Goal: Task Accomplishment & Management: Use online tool/utility

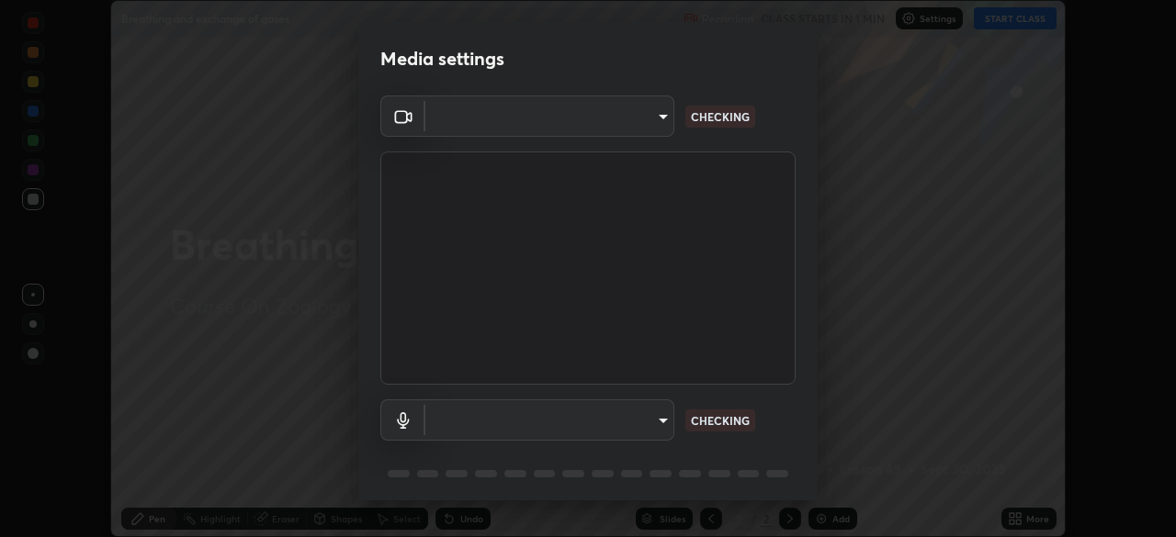
scroll to position [537, 1176]
type input "58bb2390f23c468440353df0479802826a2cf34cec2d2474d9d64101ba3878b9"
click at [659, 419] on body "Erase all Breathing and exchange of gases Recording CLASS STARTS IN 1 MIN Setti…" at bounding box center [588, 268] width 1176 height 537
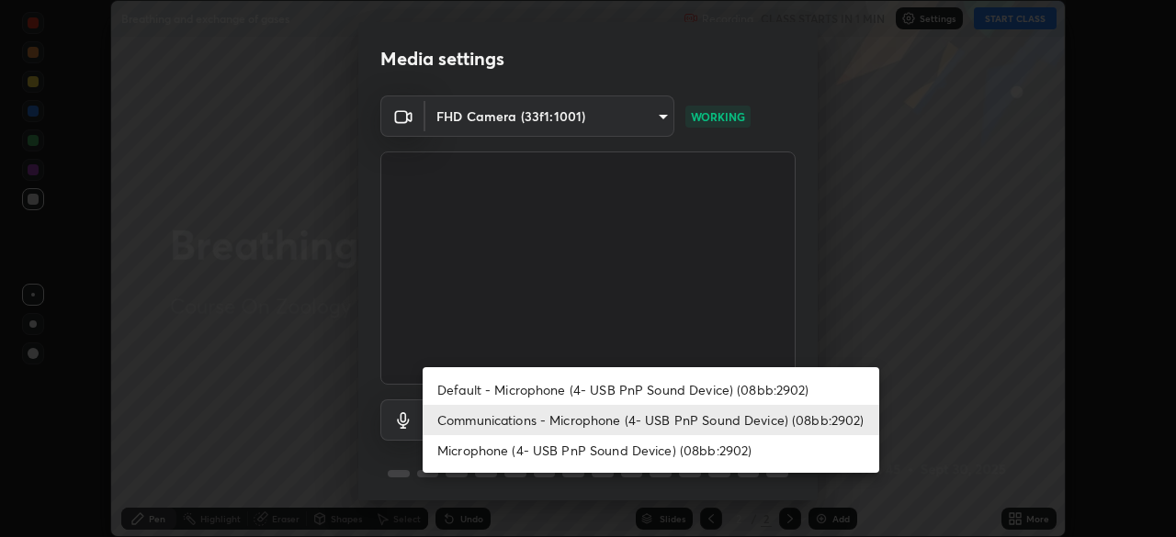
click at [635, 413] on li "Communications - Microphone (4- USB PnP Sound Device) (08bb:2902)" at bounding box center [651, 420] width 457 height 30
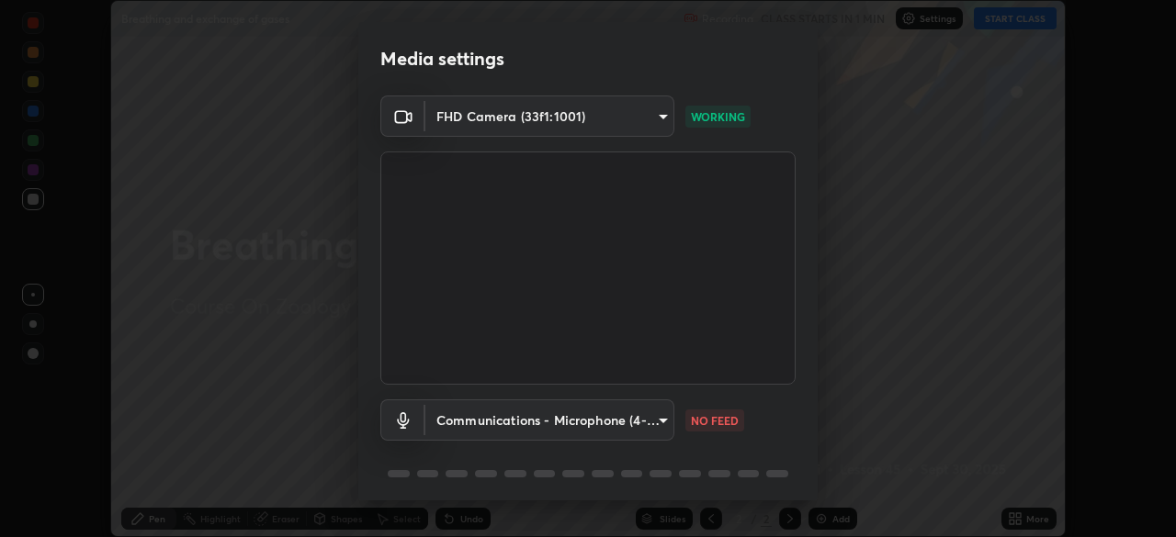
click at [655, 415] on body "Erase all Breathing and exchange of gases Recording CLASS STARTS IN 1 MIN Setti…" at bounding box center [588, 268] width 1176 height 537
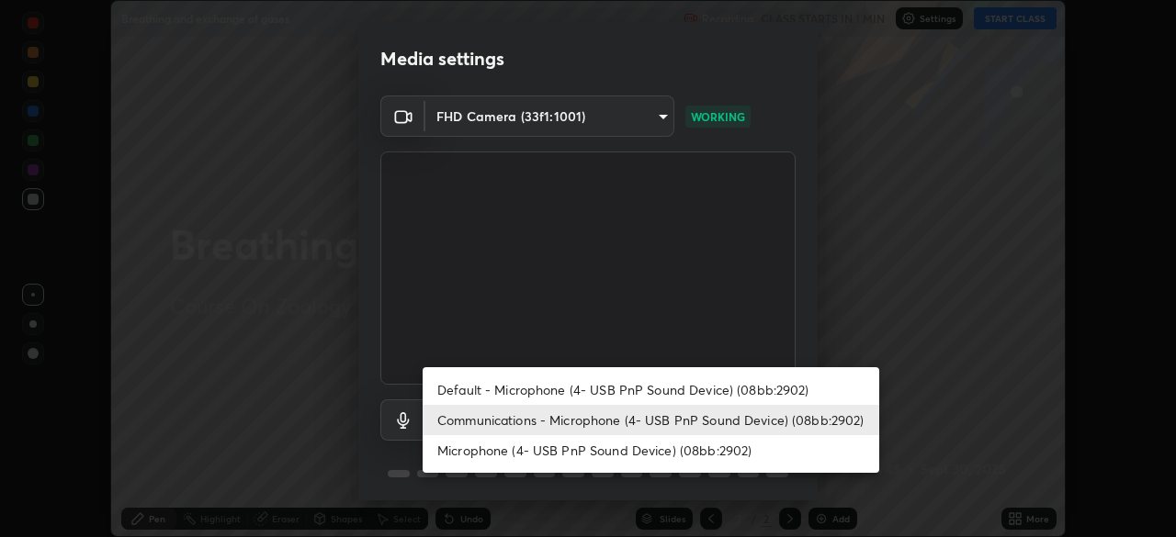
click at [639, 393] on li "Default - Microphone (4- USB PnP Sound Device) (08bb:2902)" at bounding box center [651, 390] width 457 height 30
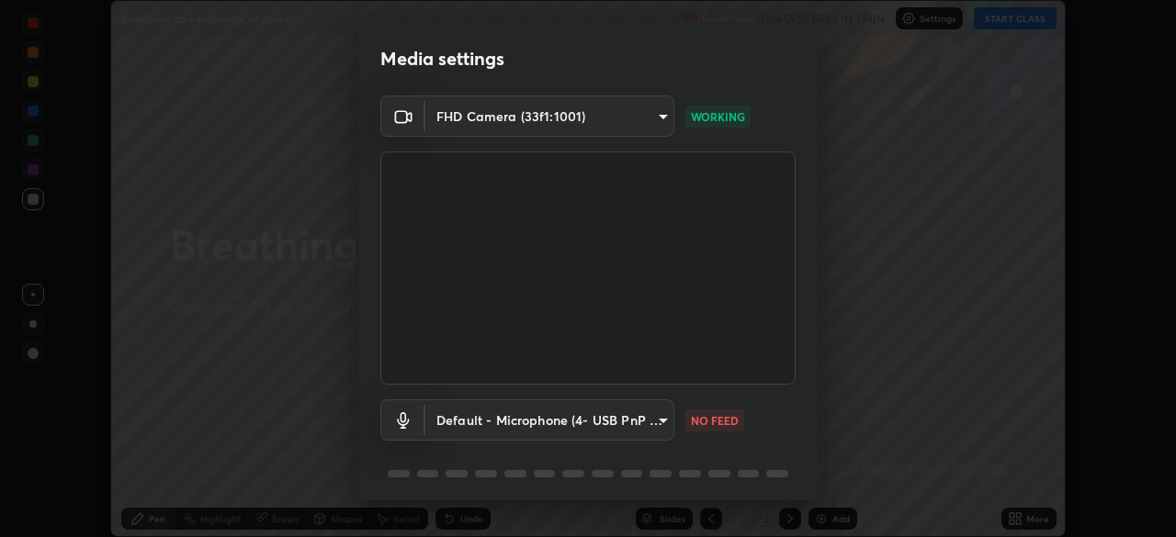
type input "default"
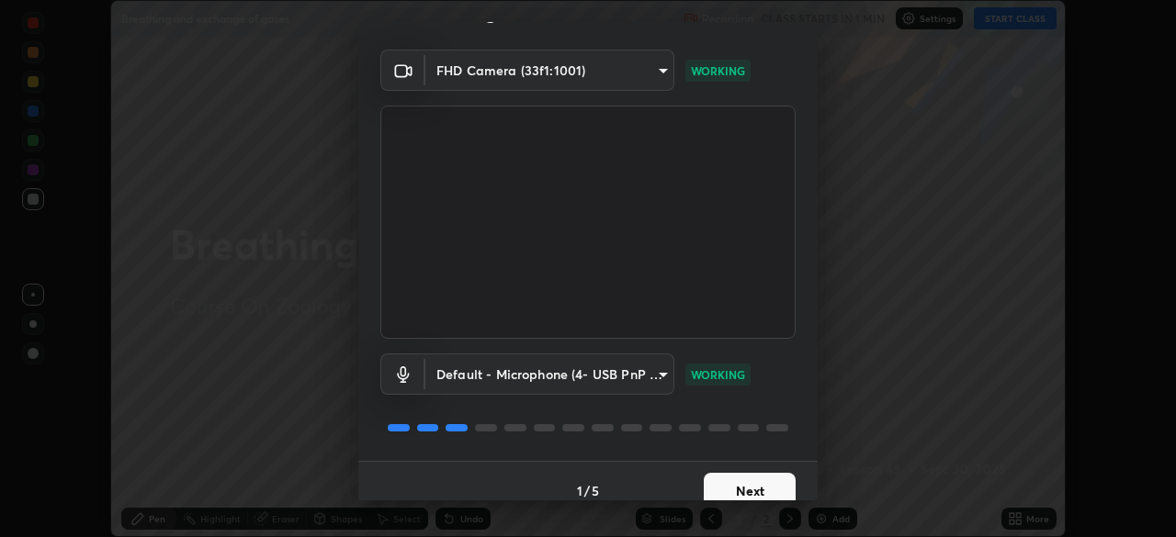
scroll to position [65, 0]
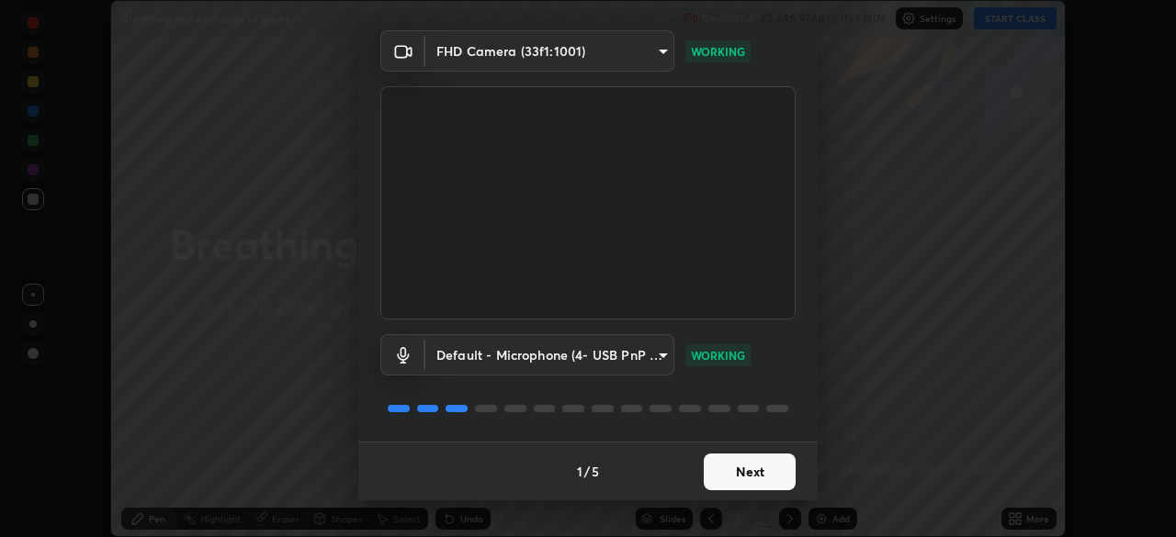
click at [719, 470] on button "Next" at bounding box center [750, 472] width 92 height 37
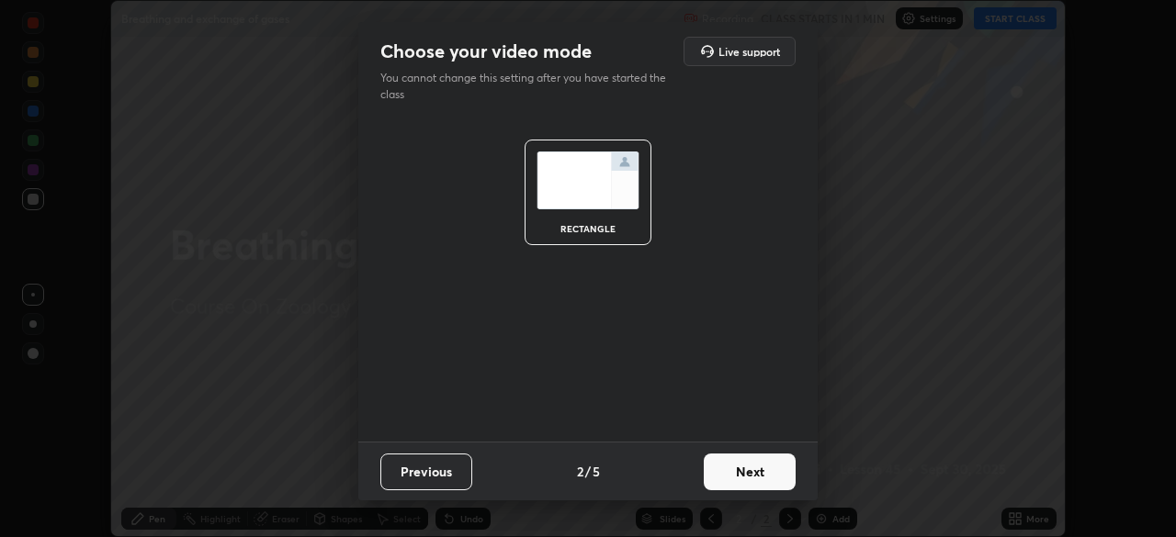
click at [730, 472] on button "Next" at bounding box center [750, 472] width 92 height 37
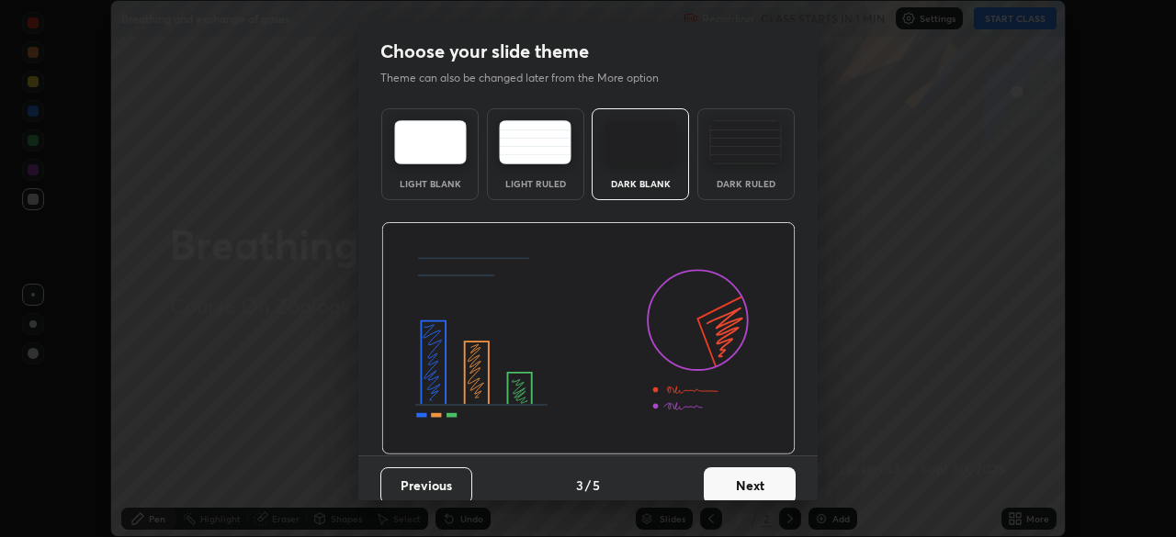
click at [737, 475] on button "Next" at bounding box center [750, 486] width 92 height 37
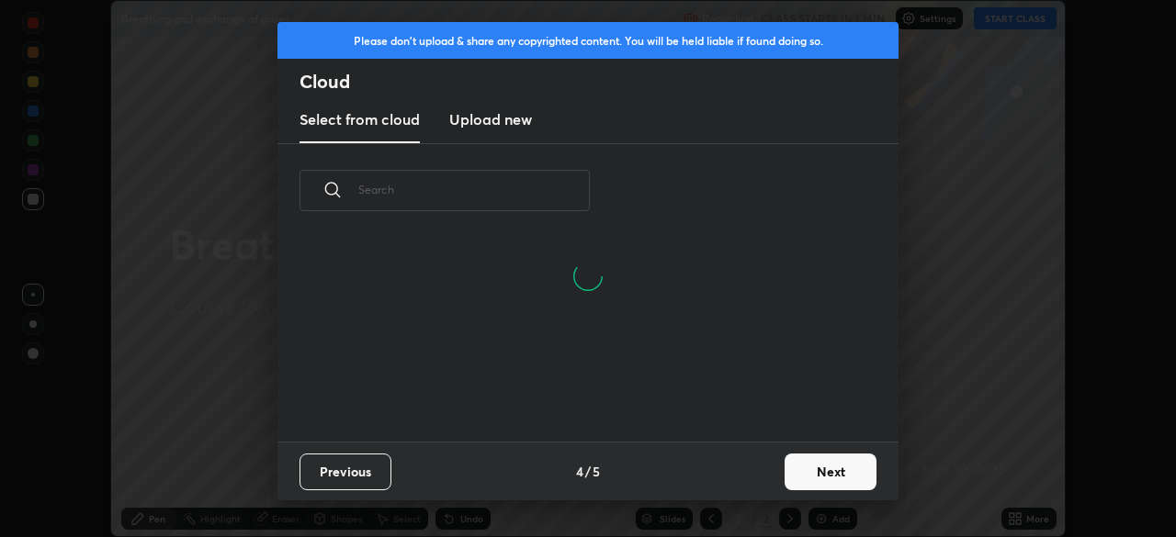
click at [797, 463] on button "Next" at bounding box center [831, 472] width 92 height 37
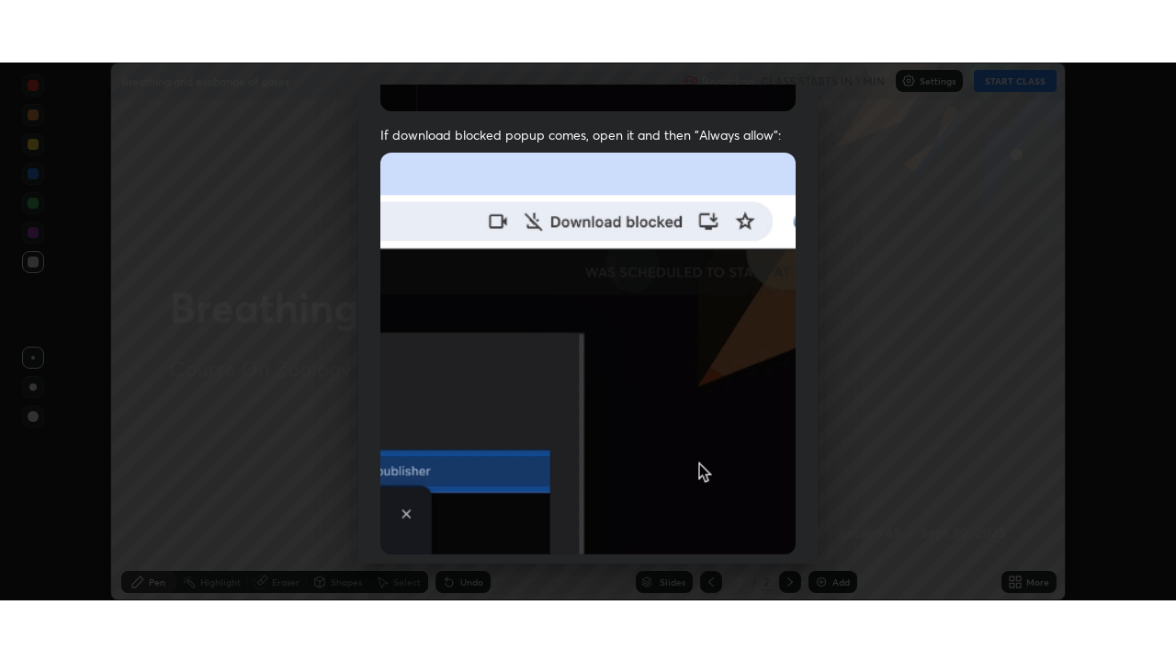
scroll to position [440, 0]
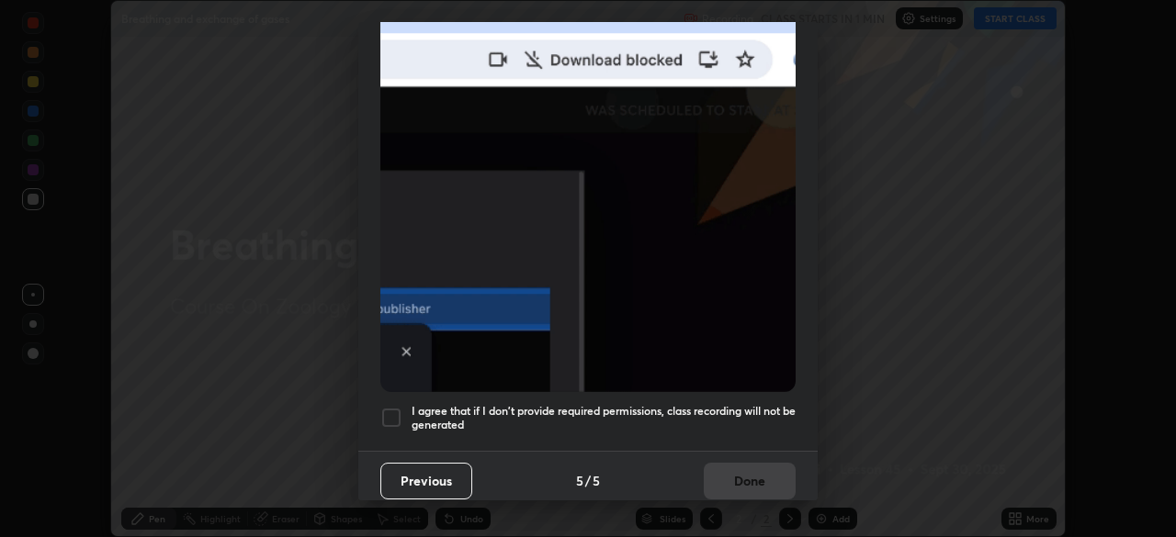
click at [398, 407] on div at bounding box center [391, 418] width 22 height 22
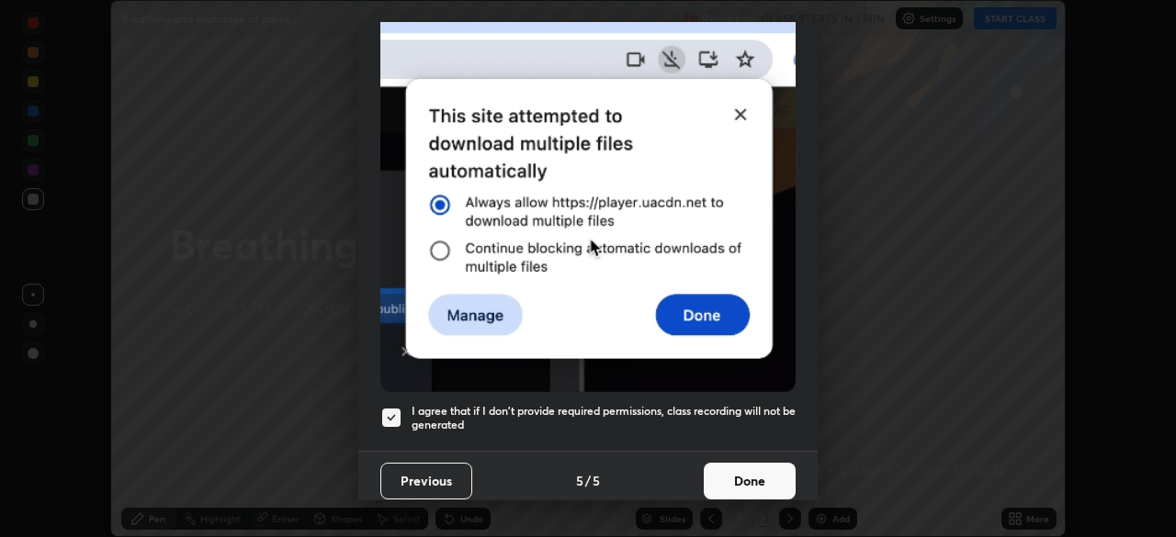
click at [734, 470] on button "Done" at bounding box center [750, 481] width 92 height 37
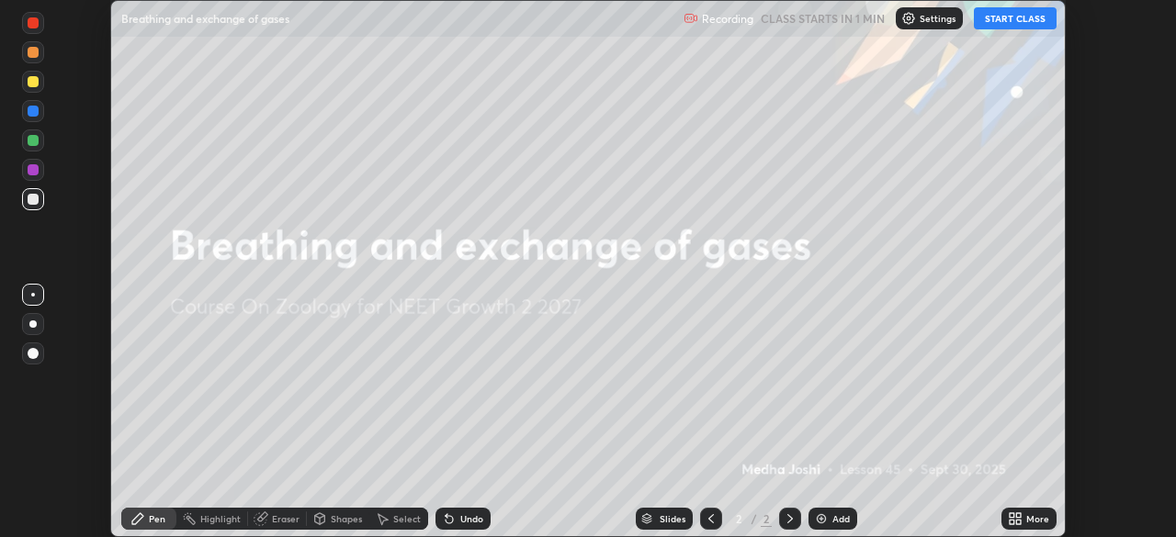
click at [1018, 515] on icon at bounding box center [1018, 516] width 5 height 5
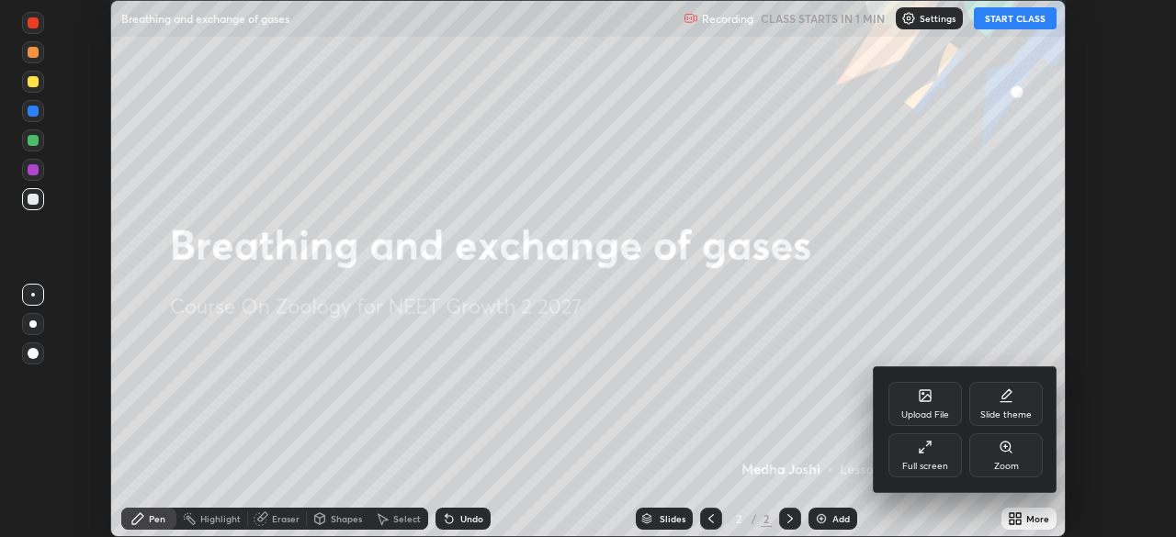
click at [942, 457] on div "Full screen" at bounding box center [925, 456] width 74 height 44
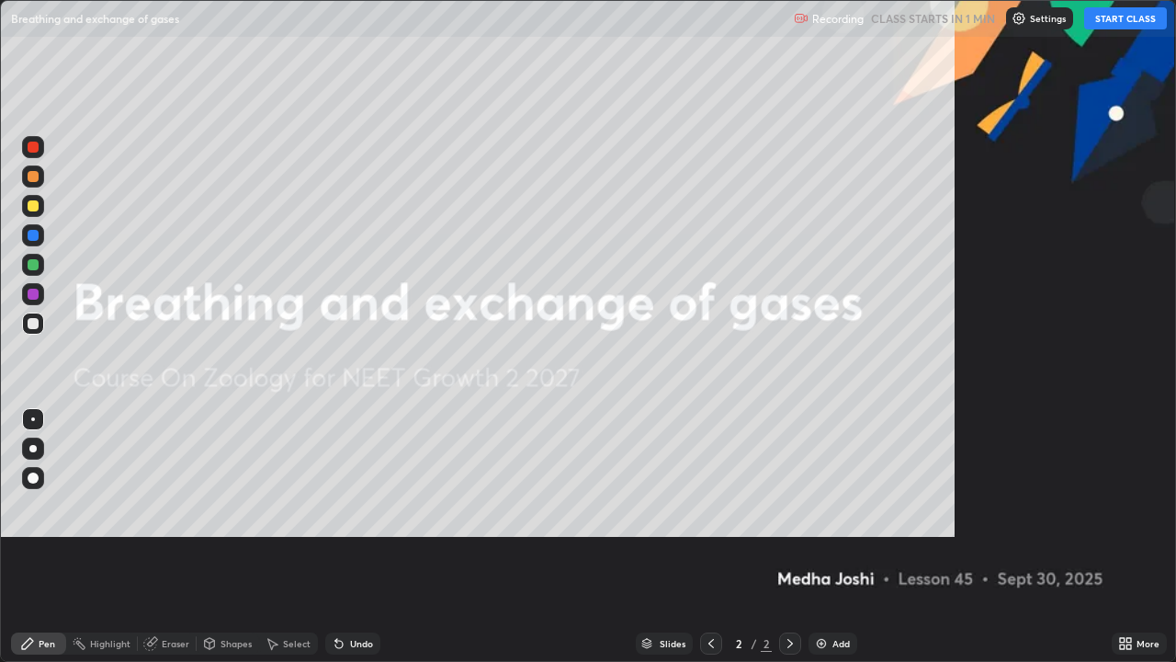
scroll to position [662, 1176]
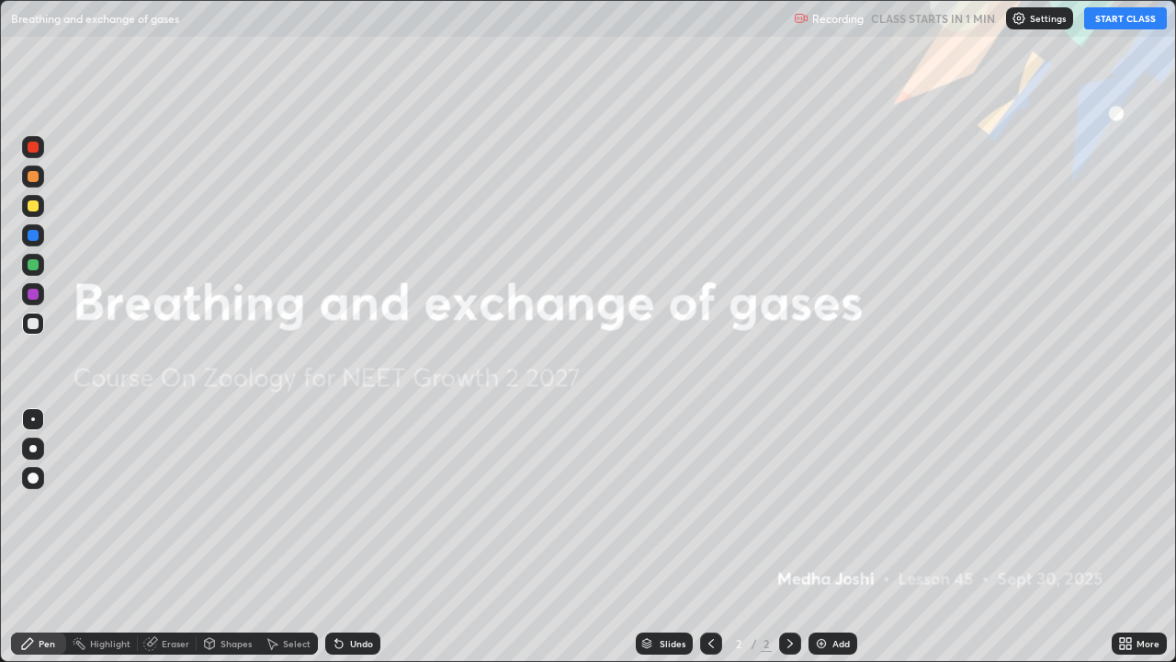
click at [1110, 18] on button "START CLASS" at bounding box center [1125, 18] width 83 height 22
click at [836, 537] on div "Add" at bounding box center [833, 643] width 49 height 22
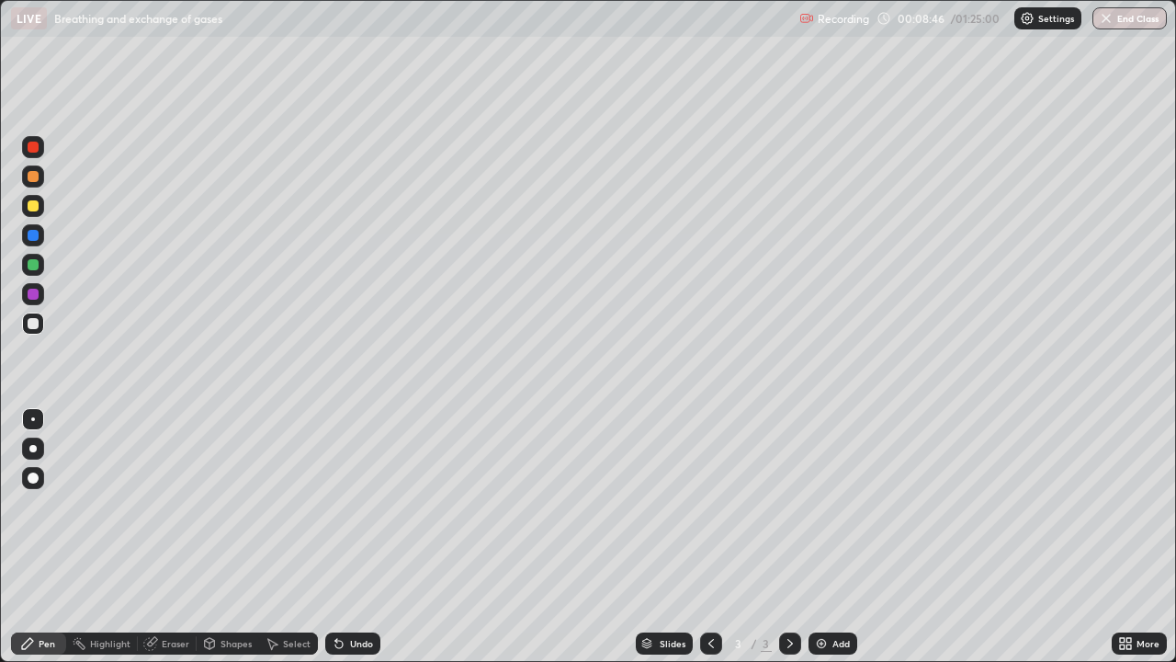
click at [35, 204] on div at bounding box center [33, 205] width 11 height 11
click at [31, 178] on div at bounding box center [33, 176] width 11 height 11
click at [36, 209] on div at bounding box center [33, 205] width 11 height 11
click at [360, 537] on div "Undo" at bounding box center [352, 643] width 55 height 22
click at [32, 333] on div at bounding box center [33, 323] width 22 height 22
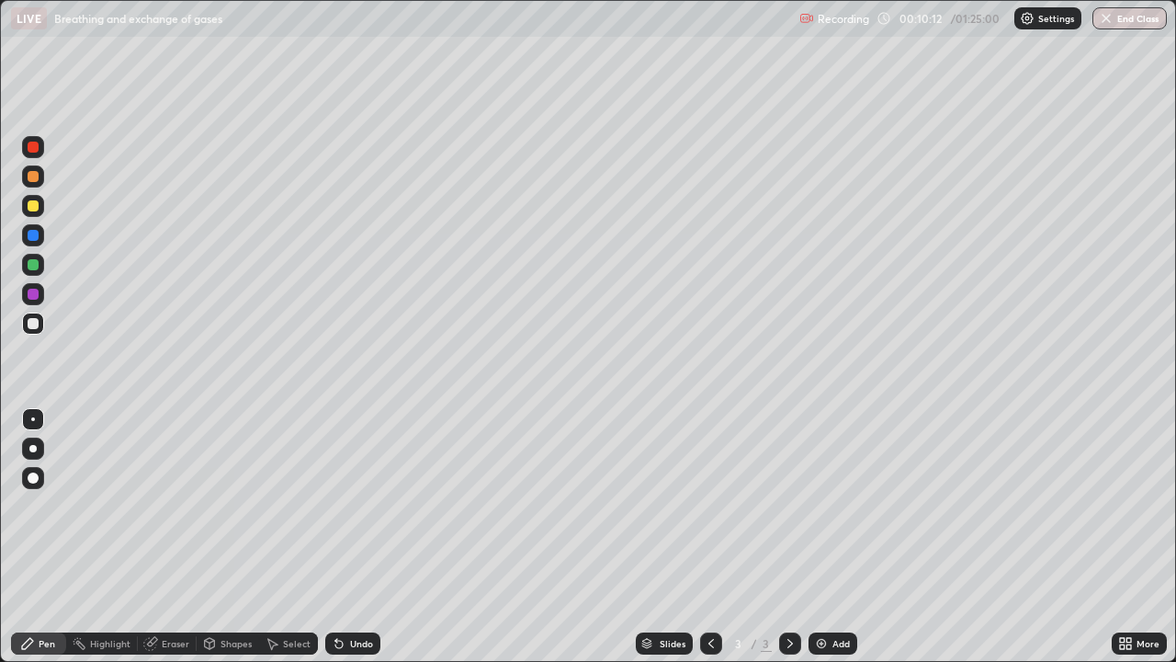
click at [33, 236] on div at bounding box center [33, 235] width 11 height 11
click at [31, 324] on div at bounding box center [33, 323] width 11 height 11
click at [819, 537] on img at bounding box center [821, 643] width 15 height 15
click at [32, 177] on div at bounding box center [33, 176] width 11 height 11
click at [34, 265] on div at bounding box center [33, 264] width 11 height 11
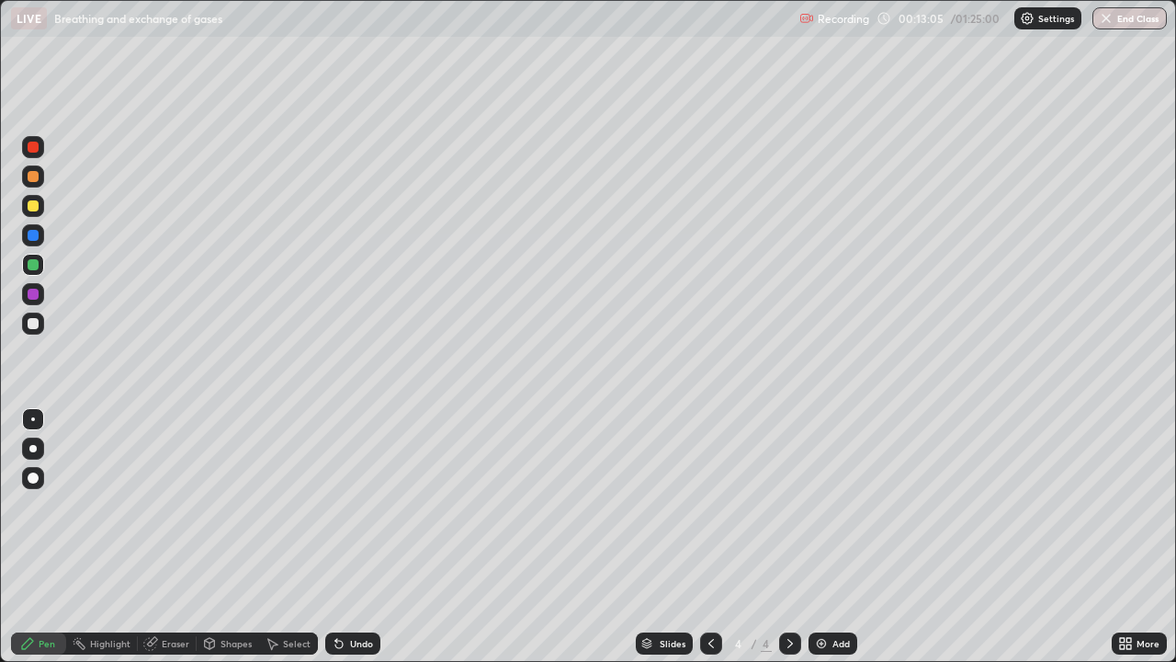
click at [352, 537] on div "Undo" at bounding box center [352, 643] width 55 height 22
click at [359, 537] on div "Undo" at bounding box center [352, 643] width 55 height 22
click at [358, 537] on div "Undo" at bounding box center [352, 643] width 55 height 22
click at [352, 537] on div "Undo" at bounding box center [361, 643] width 23 height 9
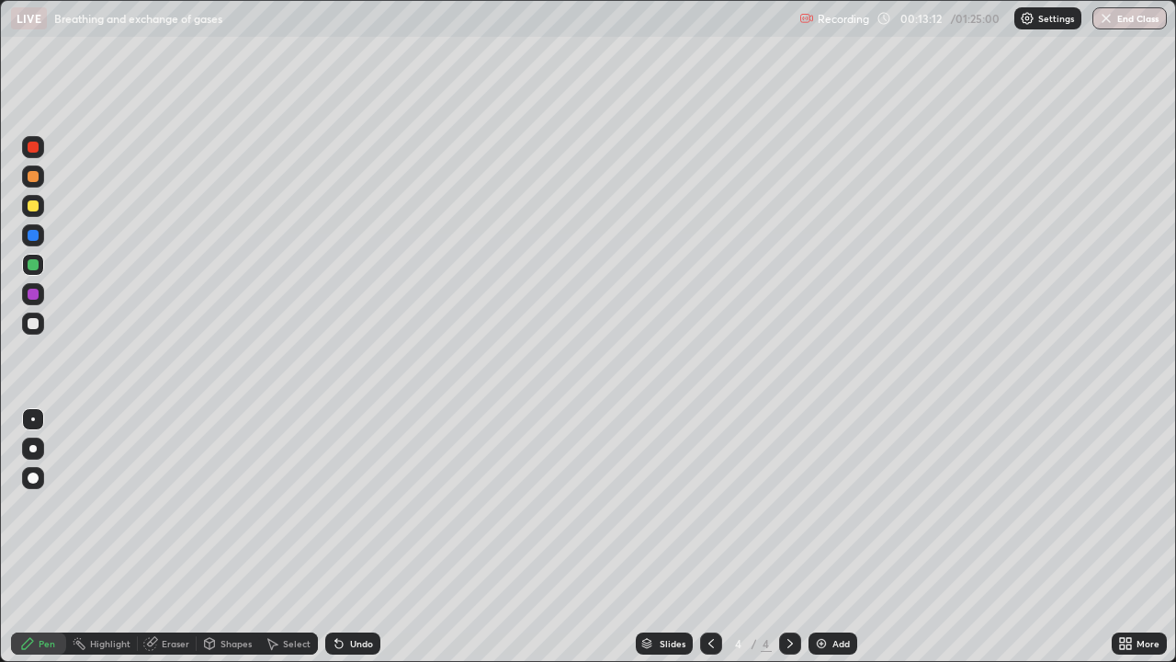
click at [32, 322] on div at bounding box center [33, 323] width 11 height 11
click at [31, 267] on div at bounding box center [33, 264] width 11 height 11
click at [33, 324] on div at bounding box center [33, 323] width 11 height 11
click at [33, 266] on div at bounding box center [33, 264] width 11 height 11
click at [36, 321] on div at bounding box center [33, 323] width 11 height 11
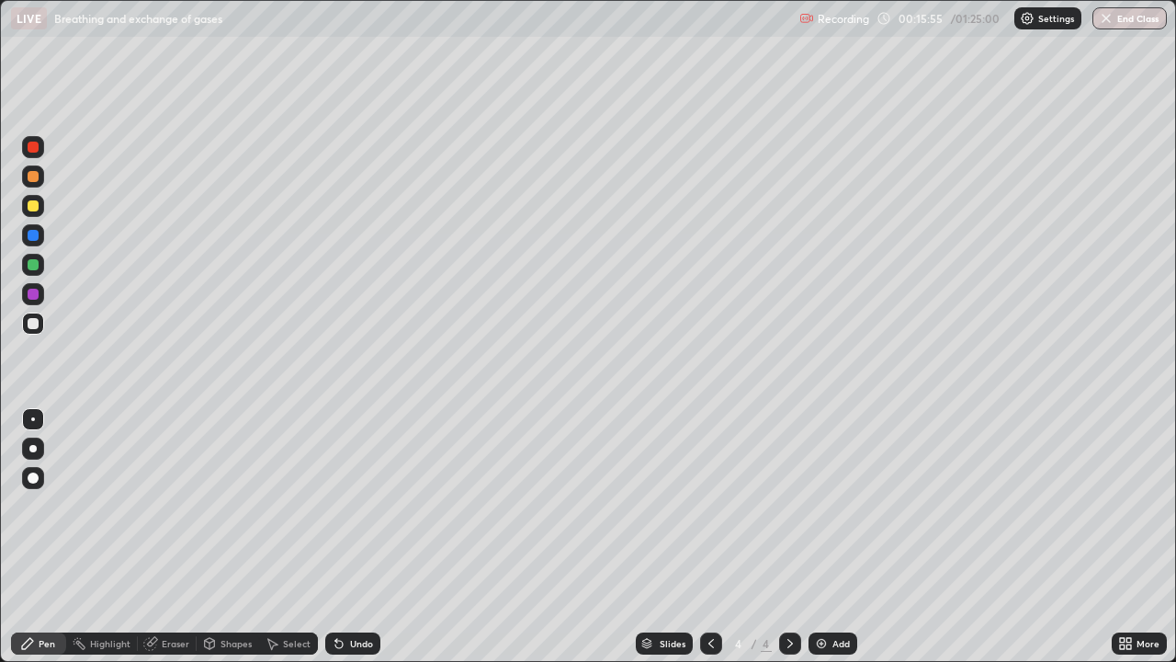
click at [36, 265] on div at bounding box center [33, 264] width 11 height 11
click at [34, 323] on div at bounding box center [33, 323] width 11 height 11
click at [40, 271] on div at bounding box center [33, 265] width 22 height 22
click at [41, 319] on div at bounding box center [33, 323] width 22 height 22
click at [31, 265] on div at bounding box center [33, 264] width 11 height 11
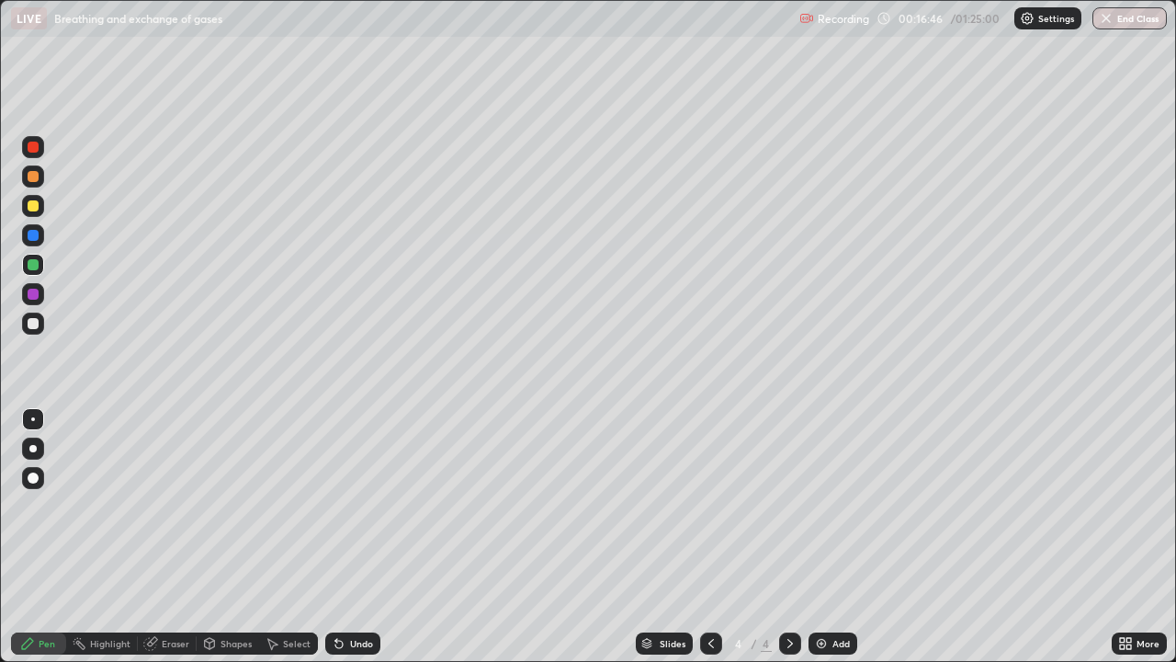
click at [38, 316] on div at bounding box center [33, 323] width 22 height 22
click at [345, 537] on div "Undo" at bounding box center [352, 643] width 55 height 22
click at [350, 537] on div "Undo" at bounding box center [361, 643] width 23 height 9
click at [30, 242] on div at bounding box center [33, 235] width 22 height 22
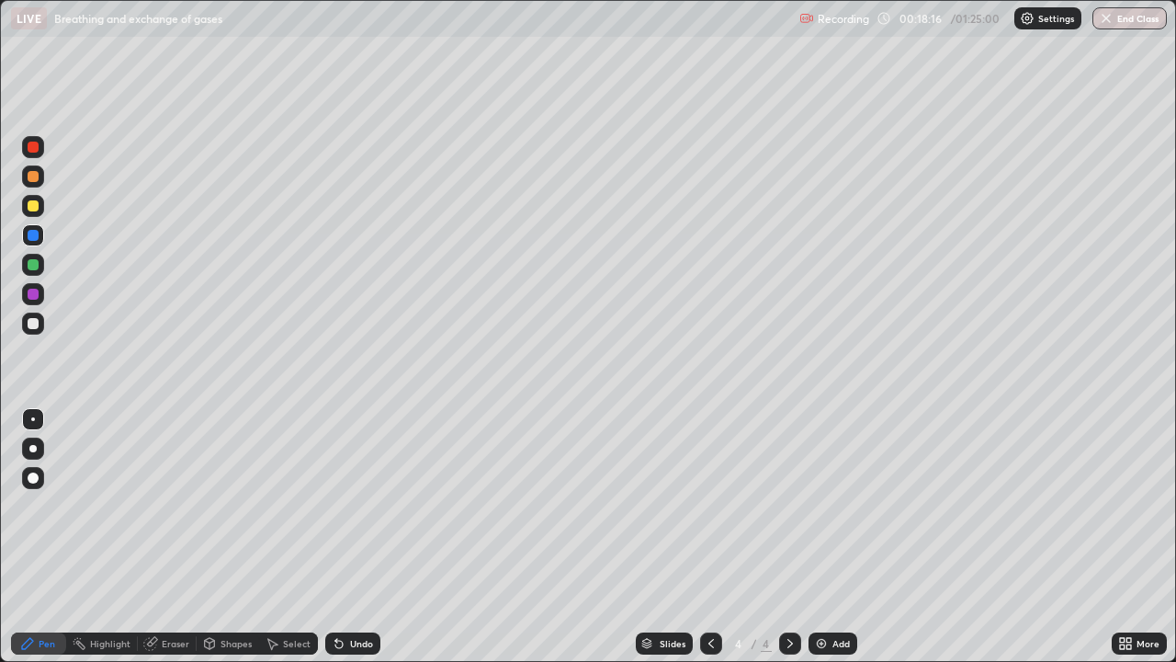
click at [32, 272] on div at bounding box center [33, 265] width 22 height 22
click at [34, 325] on div at bounding box center [33, 323] width 11 height 11
click at [700, 537] on div at bounding box center [711, 643] width 22 height 37
click at [788, 537] on icon at bounding box center [790, 643] width 15 height 15
click at [841, 537] on div "Add" at bounding box center [840, 643] width 17 height 9
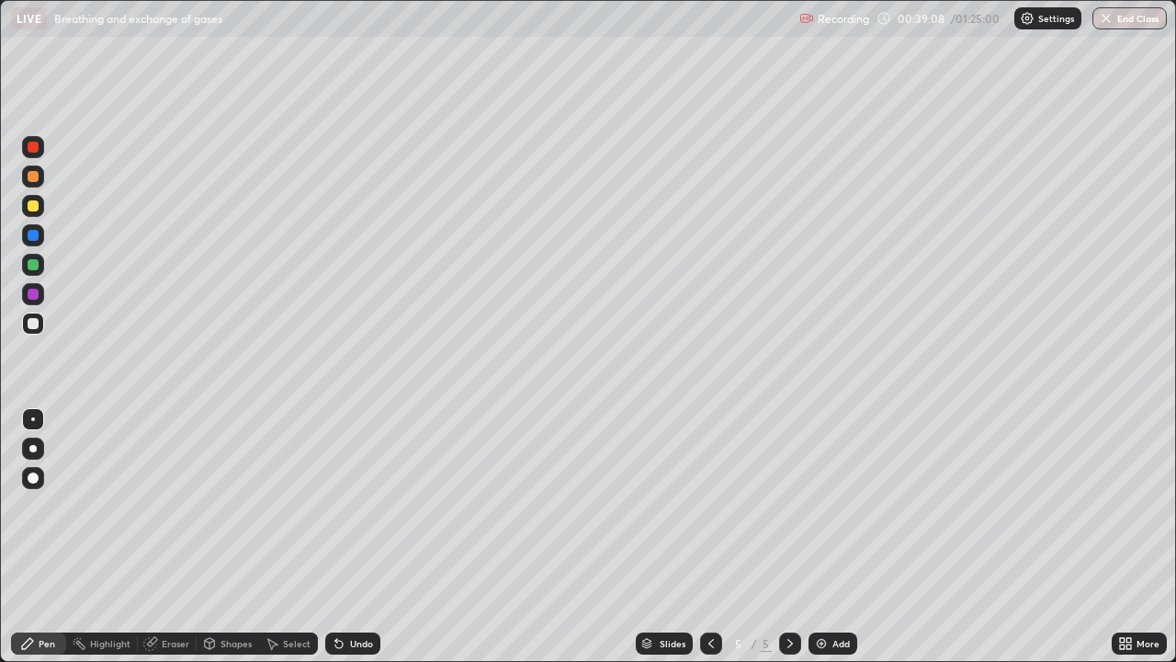
click at [32, 181] on div at bounding box center [33, 176] width 11 height 11
click at [25, 203] on div at bounding box center [33, 206] width 22 height 22
click at [31, 326] on div at bounding box center [33, 323] width 11 height 11
click at [359, 537] on div "Undo" at bounding box center [352, 643] width 55 height 22
click at [356, 537] on div "Undo" at bounding box center [361, 643] width 23 height 9
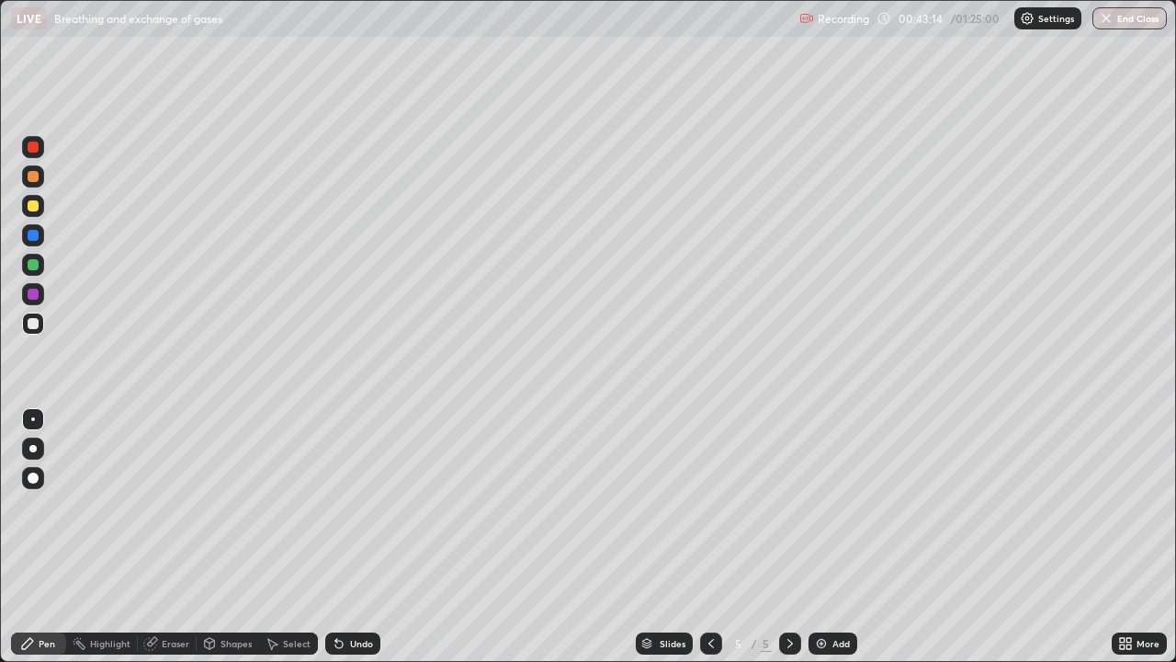
click at [825, 537] on img at bounding box center [821, 643] width 15 height 15
click at [40, 269] on div at bounding box center [33, 265] width 22 height 22
click at [31, 240] on div at bounding box center [33, 235] width 11 height 11
click at [28, 325] on div at bounding box center [33, 323] width 11 height 11
click at [705, 537] on div at bounding box center [711, 643] width 22 height 22
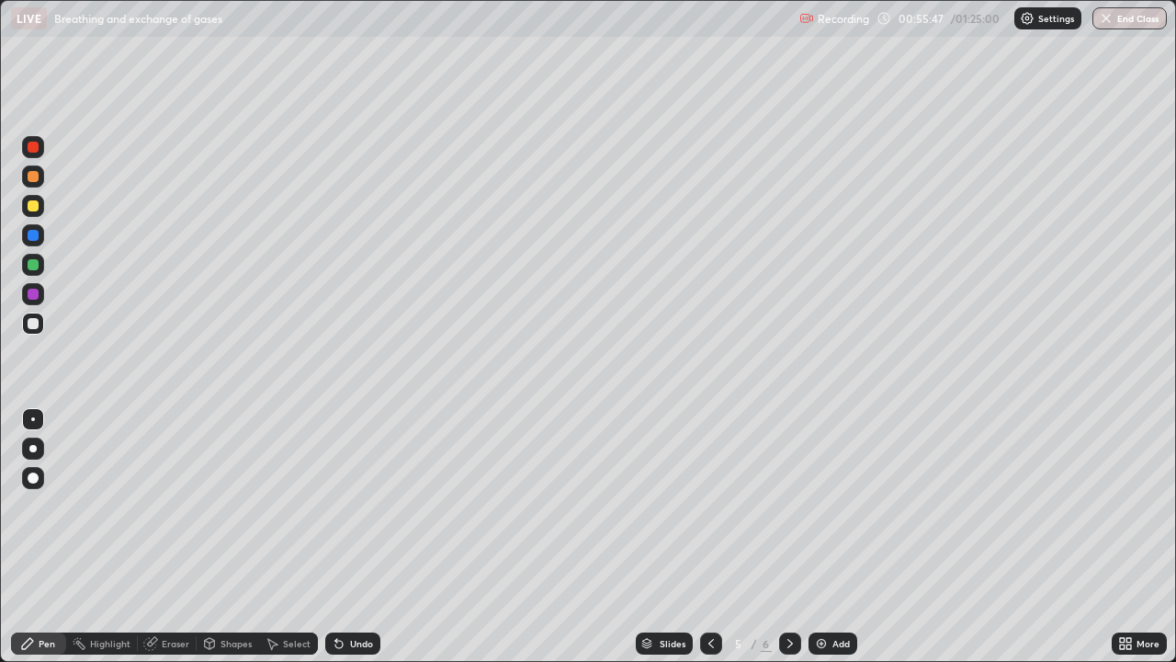
click at [788, 537] on icon at bounding box center [790, 643] width 15 height 15
click at [707, 537] on icon at bounding box center [711, 643] width 15 height 15
click at [779, 537] on div at bounding box center [790, 643] width 22 height 22
click at [827, 537] on div "Add" at bounding box center [833, 643] width 49 height 22
click at [40, 177] on div at bounding box center [33, 176] width 22 height 22
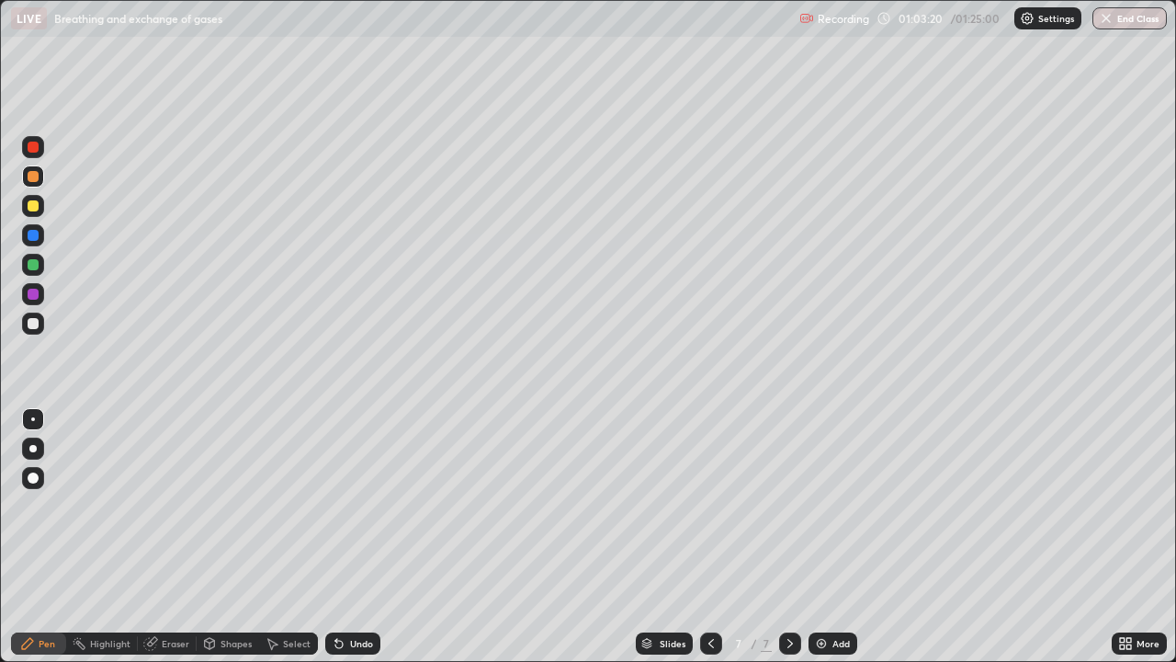
click at [32, 256] on div at bounding box center [33, 265] width 22 height 22
click at [362, 537] on div "Undo" at bounding box center [361, 643] width 23 height 9
click at [34, 323] on div at bounding box center [33, 323] width 11 height 11
click at [353, 537] on div "Undo" at bounding box center [352, 643] width 55 height 22
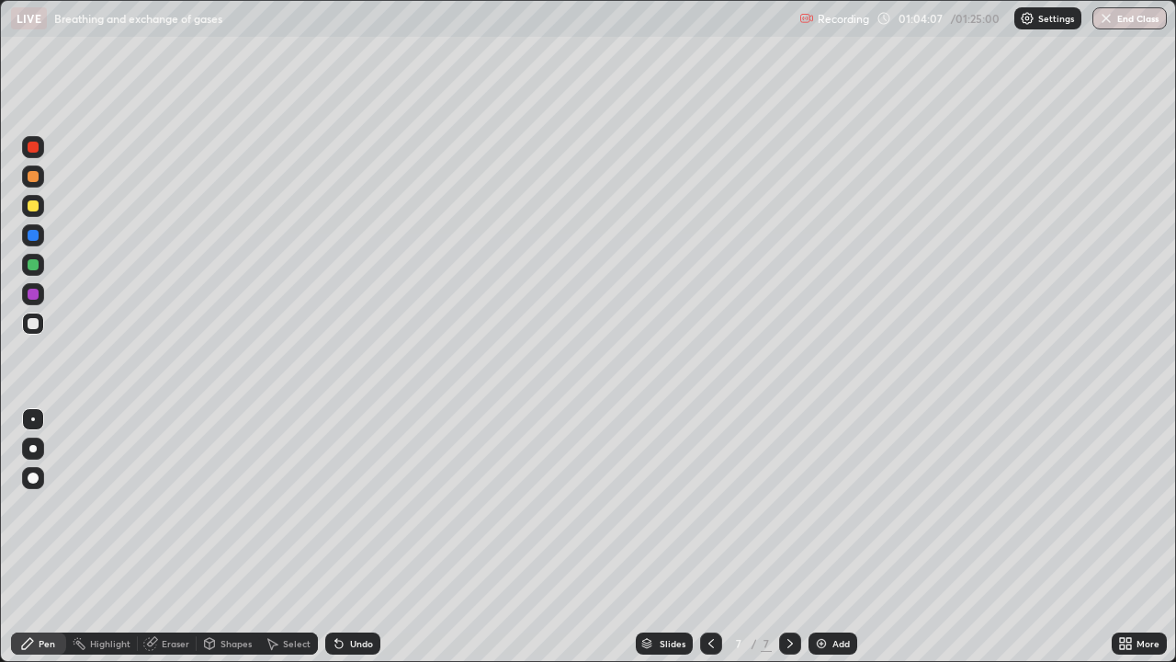
click at [359, 537] on div "Undo" at bounding box center [352, 643] width 55 height 22
click at [361, 537] on div "Undo" at bounding box center [352, 643] width 55 height 22
click at [364, 537] on div "Undo" at bounding box center [352, 643] width 55 height 22
click at [357, 537] on div "Undo" at bounding box center [361, 643] width 23 height 9
click at [363, 537] on div "Undo" at bounding box center [361, 643] width 23 height 9
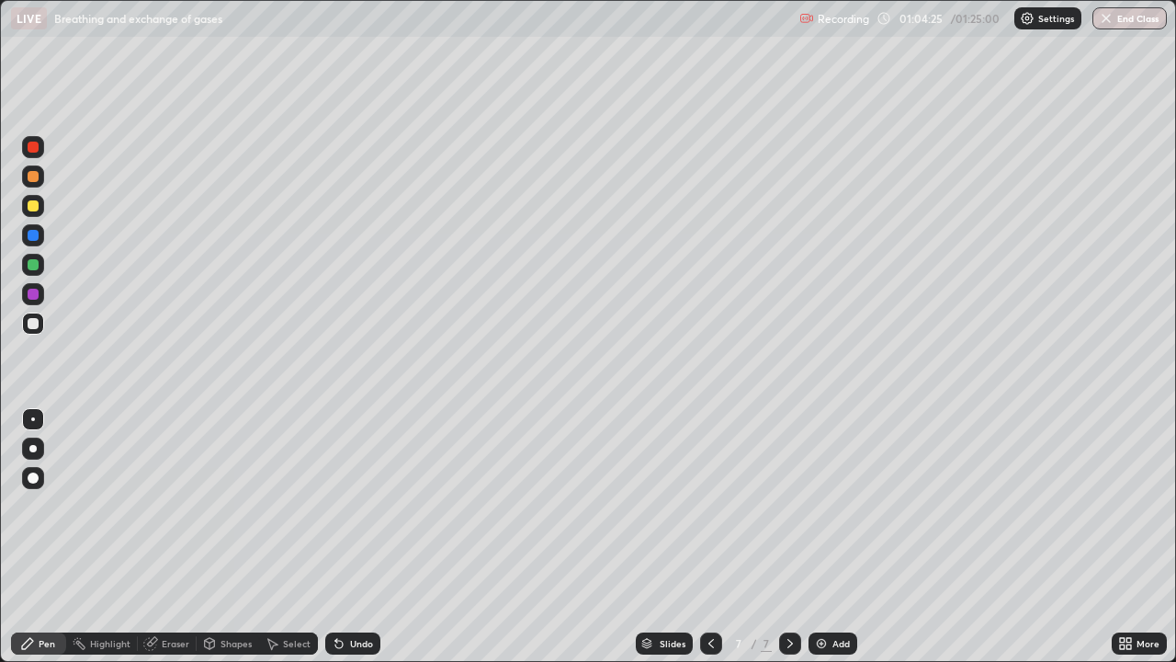
click at [359, 537] on div "Undo" at bounding box center [361, 643] width 23 height 9
click at [367, 537] on div "Undo" at bounding box center [361, 643] width 23 height 9
click at [364, 537] on div "Undo" at bounding box center [361, 643] width 23 height 9
click at [34, 235] on div at bounding box center [33, 235] width 11 height 11
click at [31, 326] on div at bounding box center [33, 323] width 11 height 11
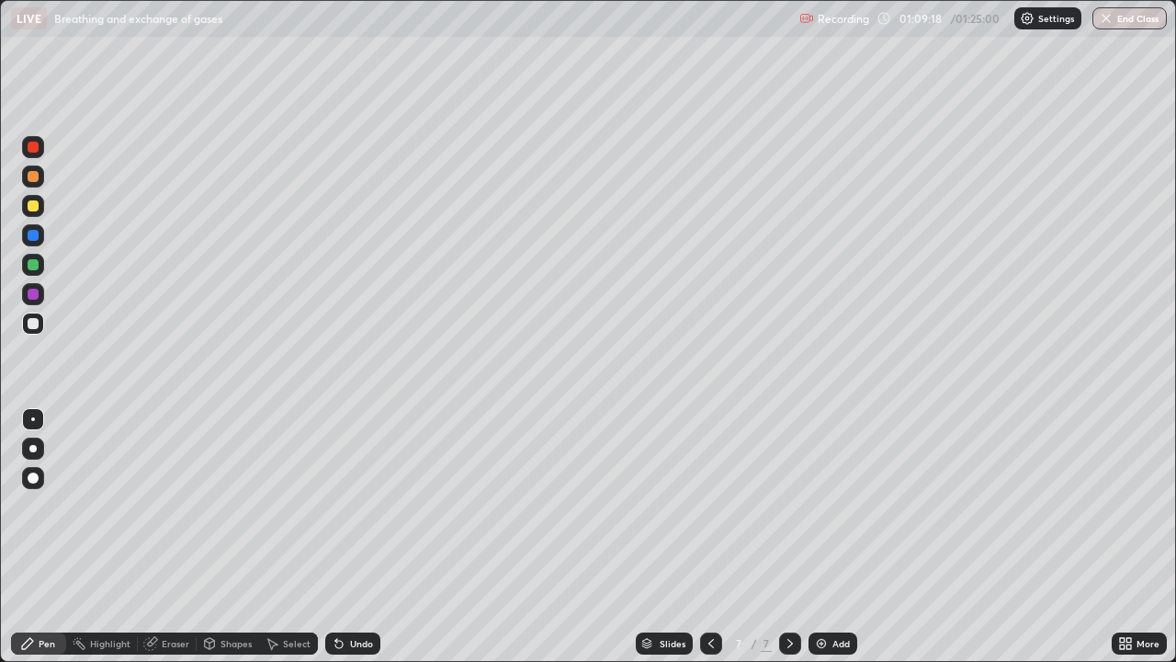
click at [826, 537] on img at bounding box center [821, 643] width 15 height 15
click at [336, 537] on icon at bounding box center [338, 643] width 7 height 7
click at [335, 537] on icon at bounding box center [338, 643] width 7 height 7
click at [31, 296] on div at bounding box center [33, 293] width 11 height 11
click at [33, 269] on div at bounding box center [33, 264] width 11 height 11
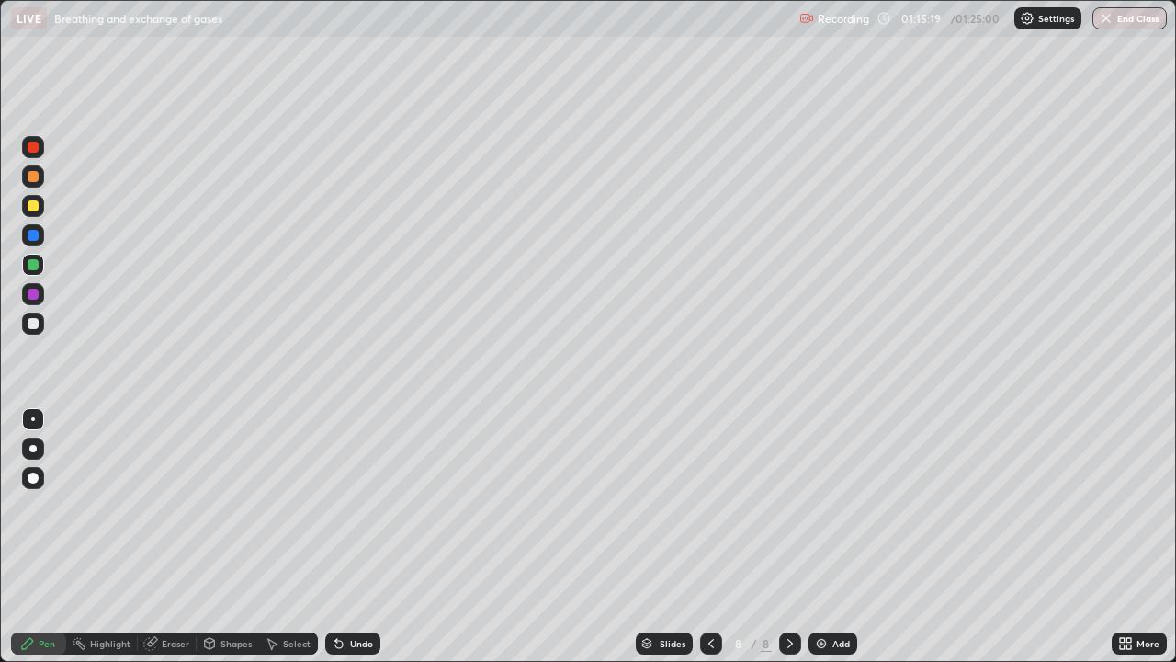
click at [709, 537] on icon at bounding box center [711, 643] width 15 height 15
click at [788, 537] on icon at bounding box center [790, 643] width 15 height 15
click at [1113, 26] on button "End Class" at bounding box center [1130, 18] width 73 height 22
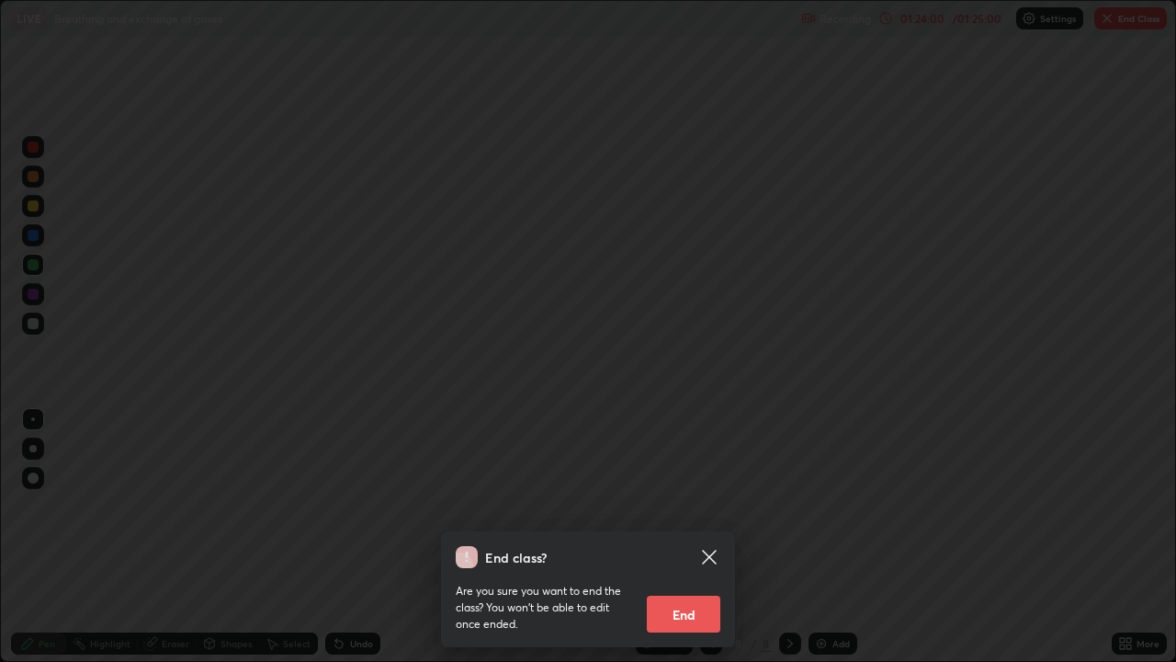
click at [699, 537] on button "End" at bounding box center [684, 613] width 74 height 37
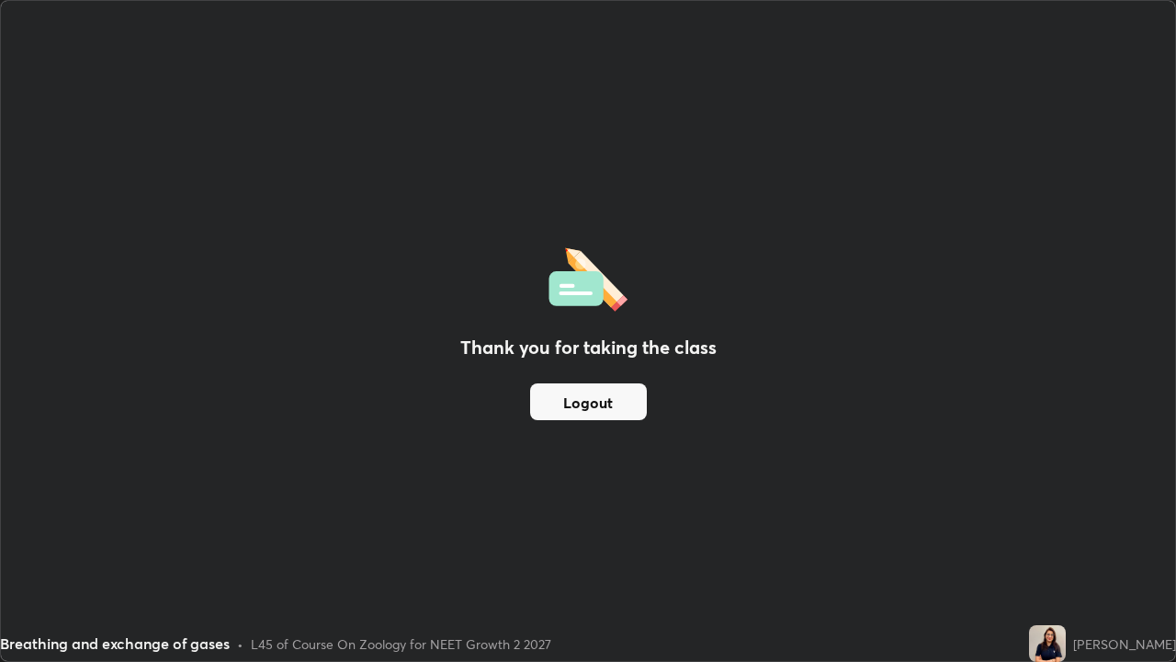
click at [605, 407] on button "Logout" at bounding box center [588, 401] width 117 height 37
